Goal: Information Seeking & Learning: Learn about a topic

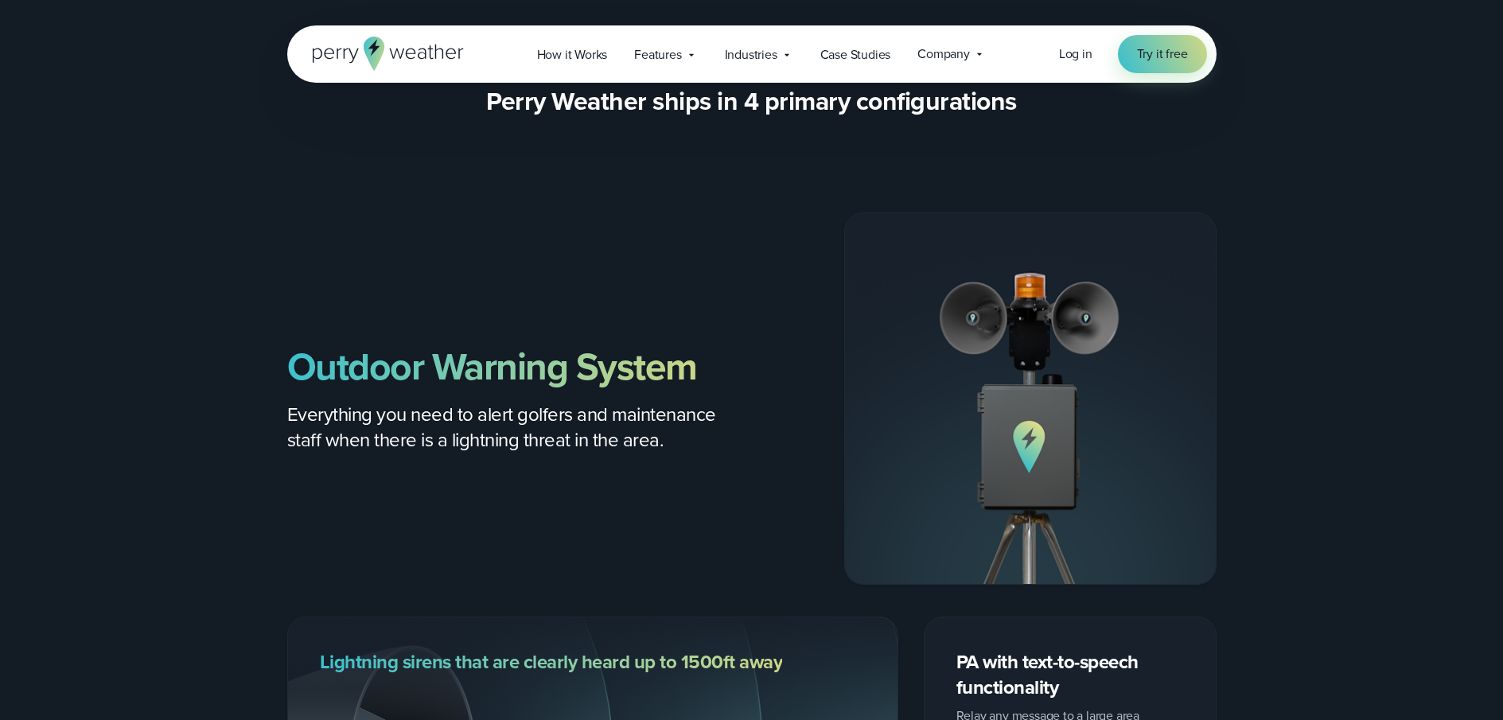
scroll to position [1772, 0]
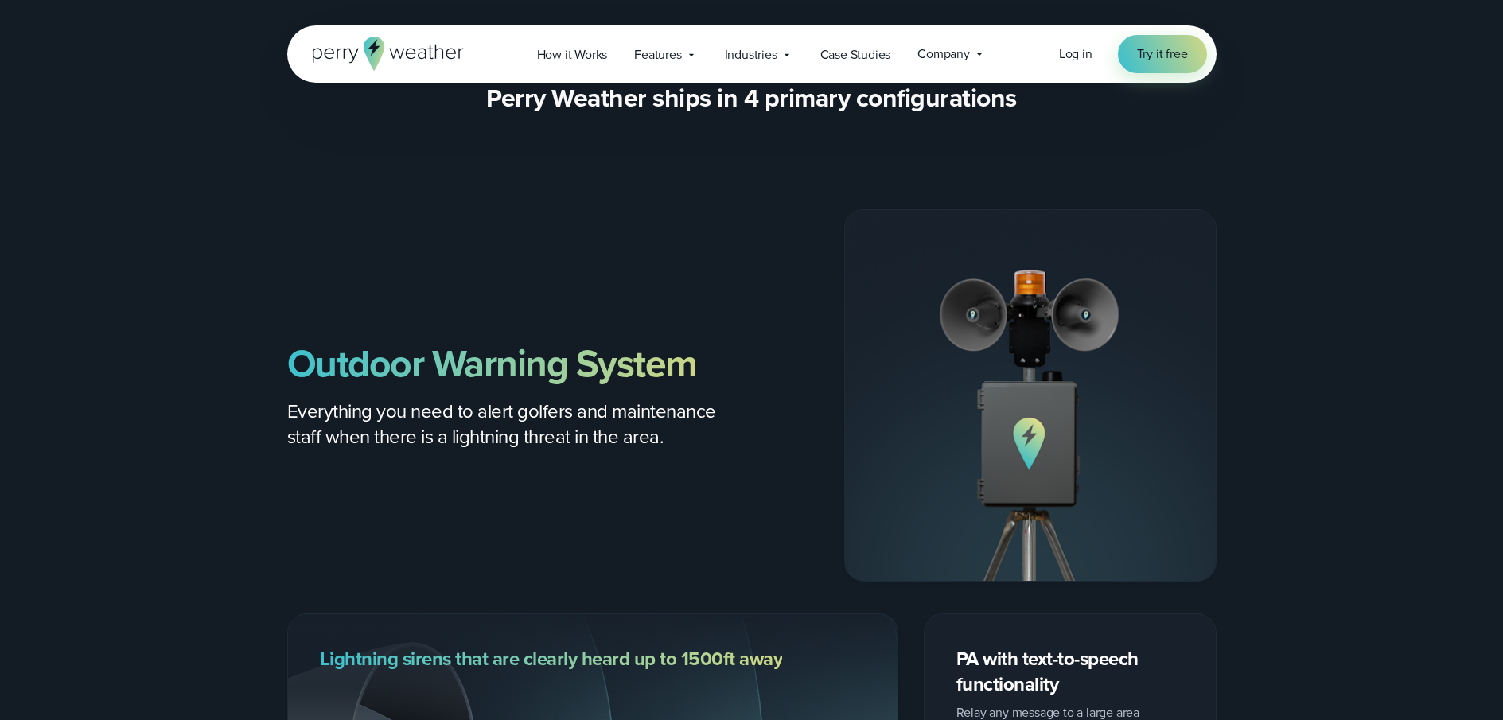
click at [378, 402] on span "Everything you need to alert golfers and maintenance staff when there is a ligh…" at bounding box center [501, 424] width 429 height 54
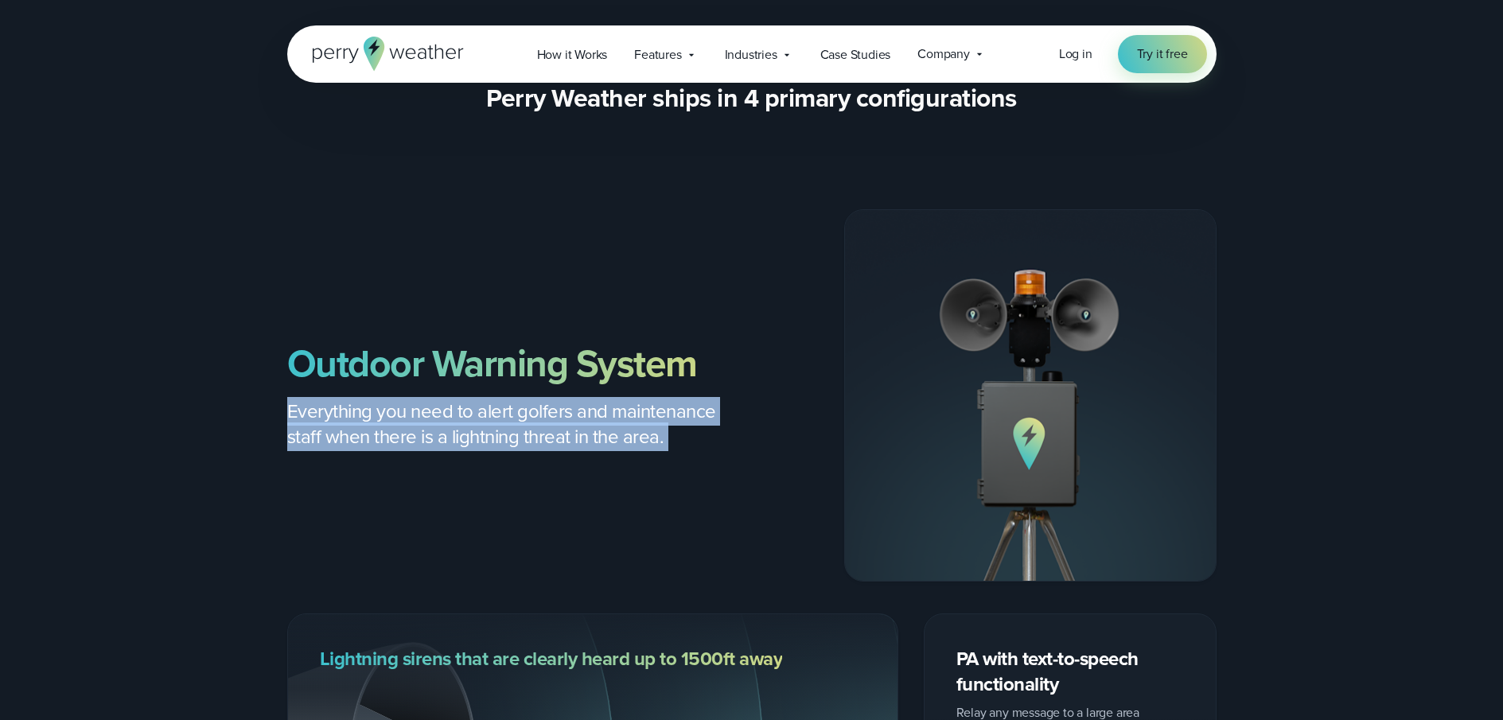
click at [378, 402] on span "Everything you need to alert golfers and maintenance staff when there is a ligh…" at bounding box center [501, 424] width 429 height 54
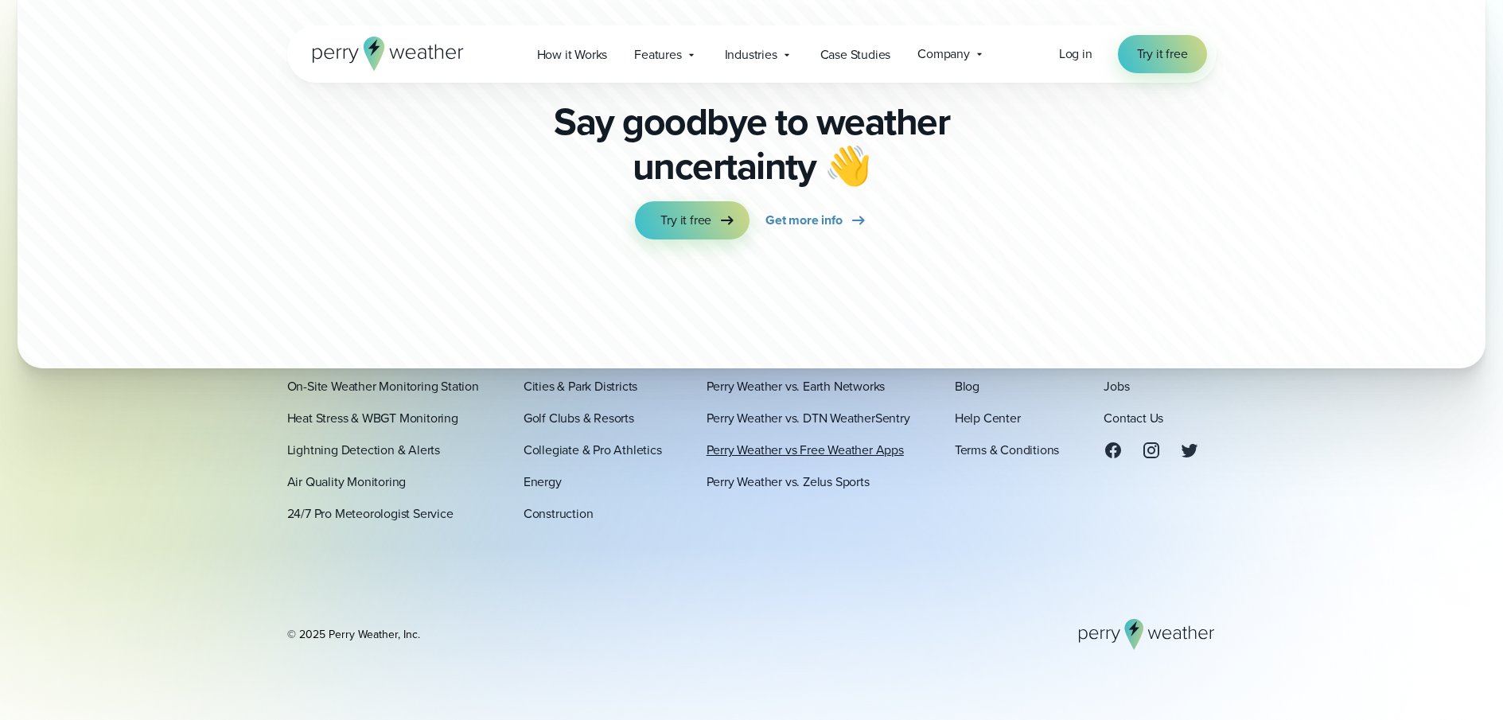
scroll to position [9451, 0]
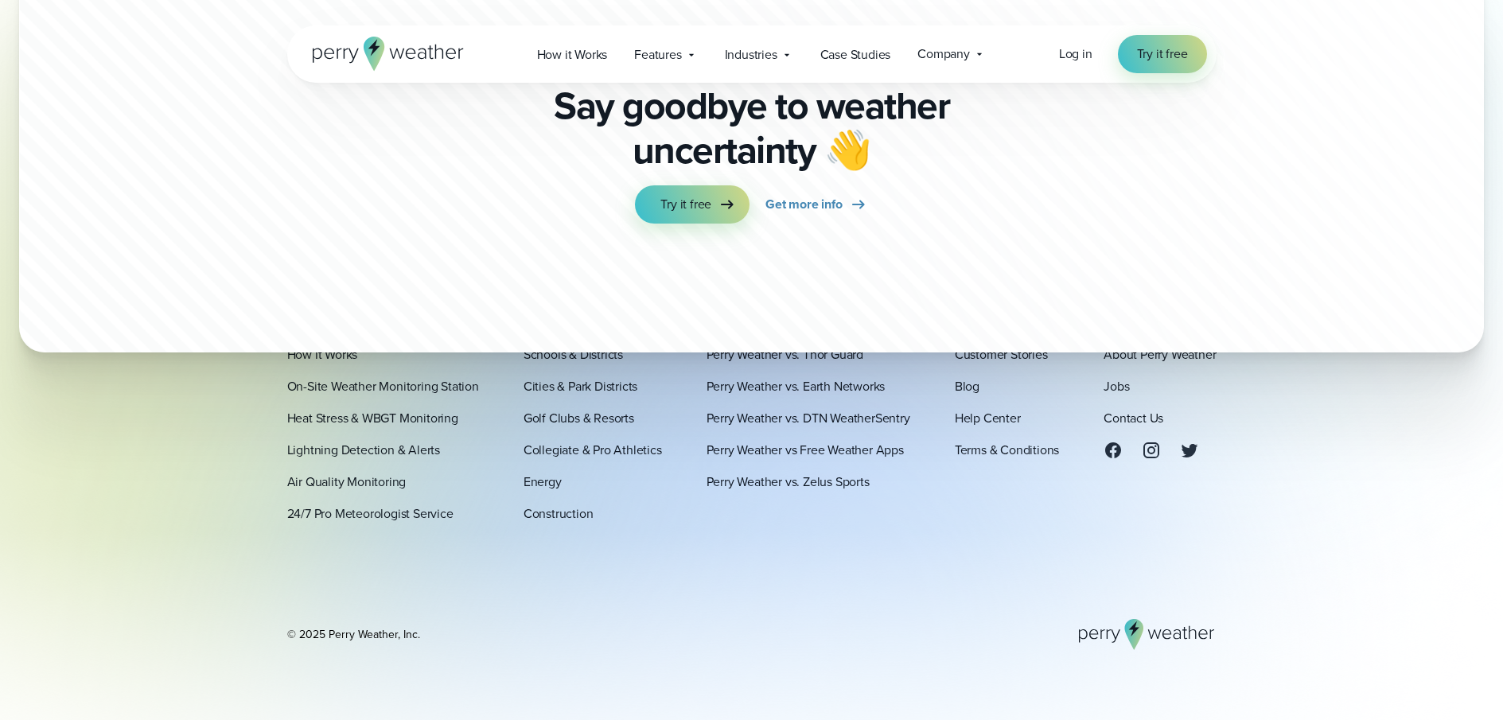
scroll to position [9432, 0]
